Goal: Check status: Check status

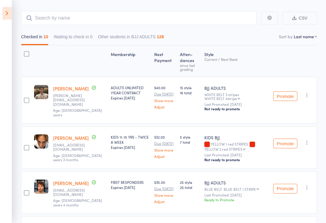
scroll to position [44, 0]
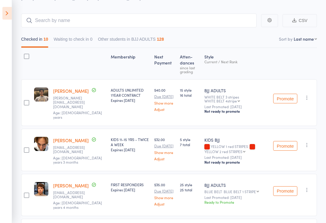
click at [90, 14] on input "search" at bounding box center [138, 21] width 235 height 14
type input "[PERSON_NAME]"
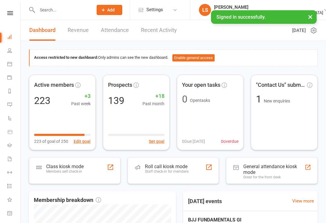
click at [184, 170] on div "Staff check-in for members" at bounding box center [167, 172] width 44 height 4
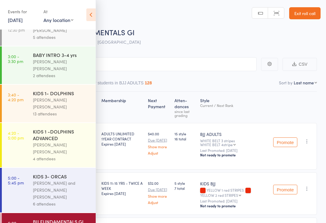
scroll to position [44, 0]
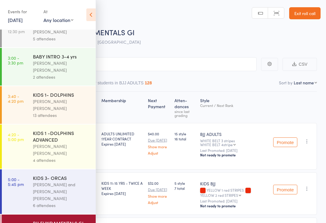
click at [91, 8] on icon at bounding box center [90, 14] width 9 height 13
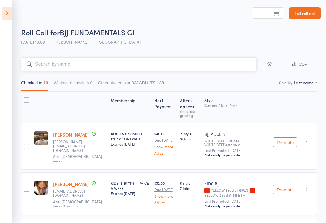
click at [108, 59] on input "search" at bounding box center [138, 64] width 235 height 14
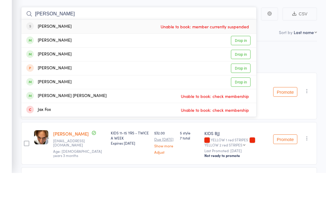
type input "[PERSON_NAME]"
click at [206, 72] on span "Unable to book: member currently suspended" at bounding box center [204, 76] width 91 height 9
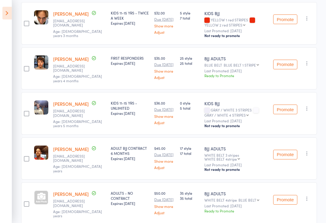
scroll to position [174, 0]
